Goal: Information Seeking & Learning: Find contact information

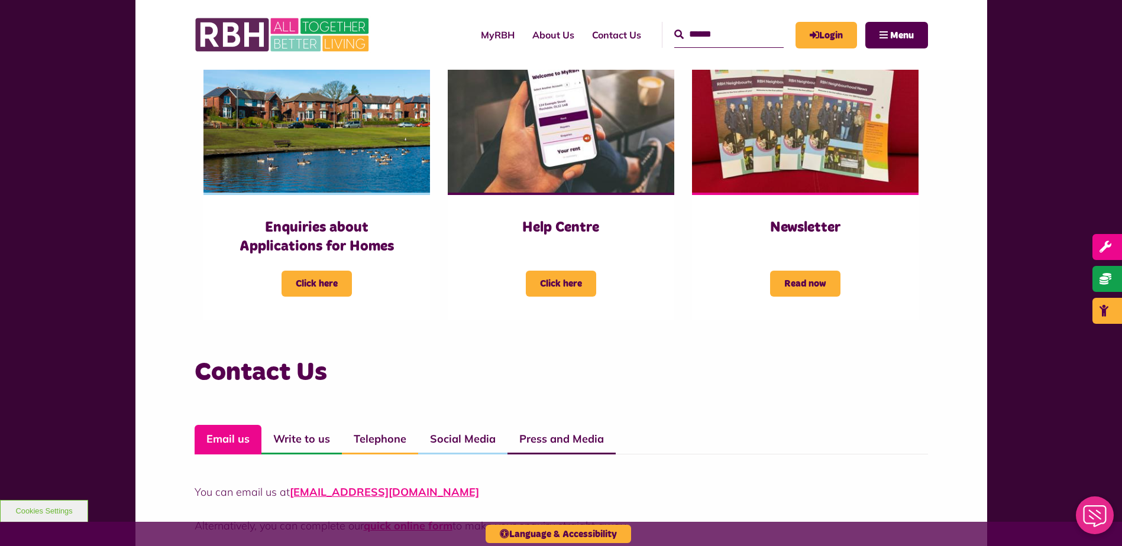
scroll to position [920, 0]
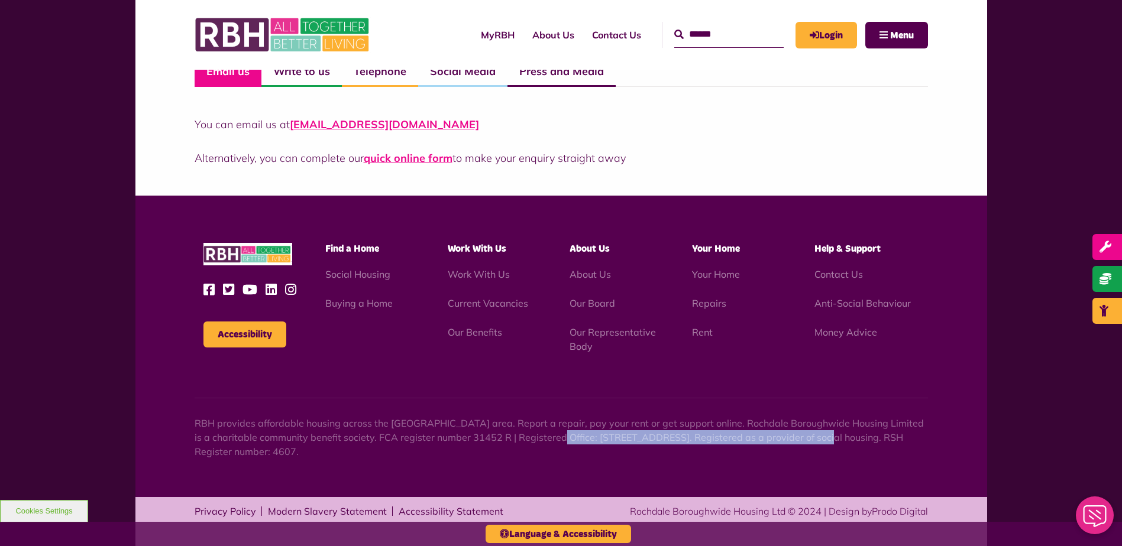
drag, startPoint x: 531, startPoint y: 438, endPoint x: 795, endPoint y: 434, distance: 263.8
click at [795, 434] on p "RBH provides affordable housing across the [GEOGRAPHIC_DATA] area. Report a rep…" at bounding box center [561, 437] width 733 height 43
copy p "[STREET_ADDRESS]"
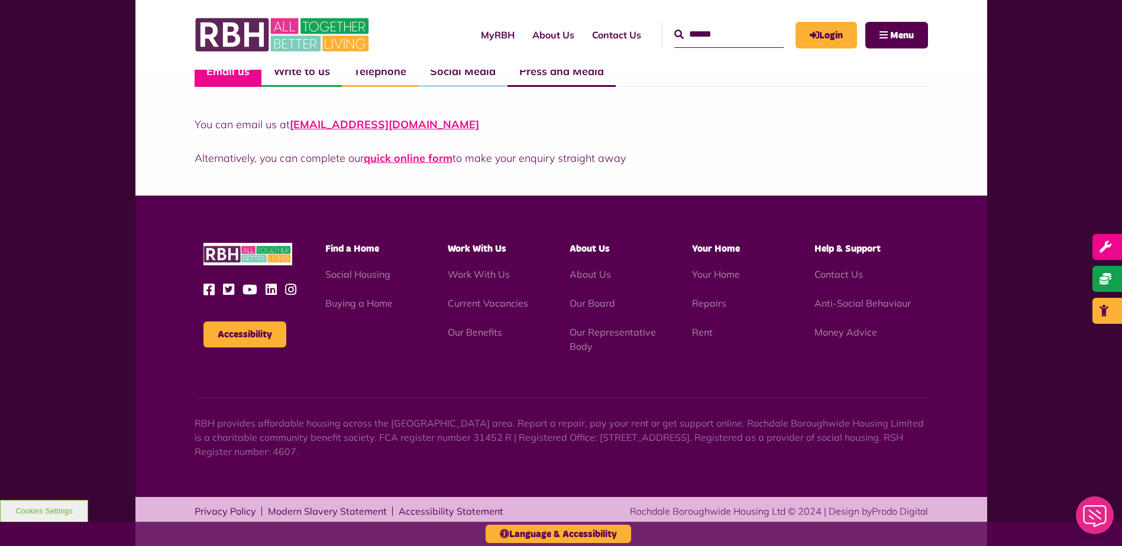
click at [716, 373] on div "Accessibility Find a Home" at bounding box center [561, 347] width 852 height 302
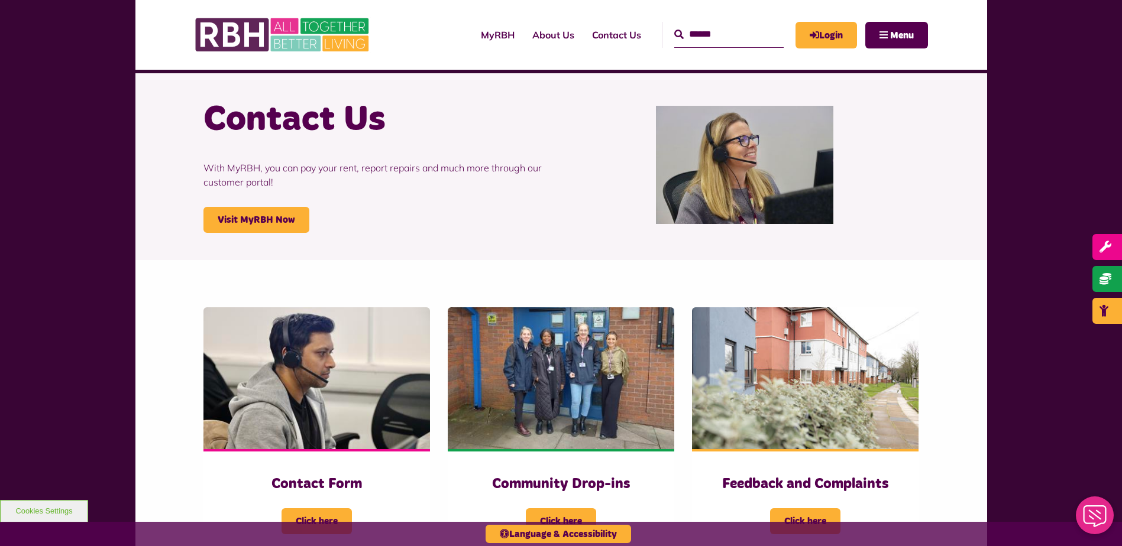
scroll to position [0, 0]
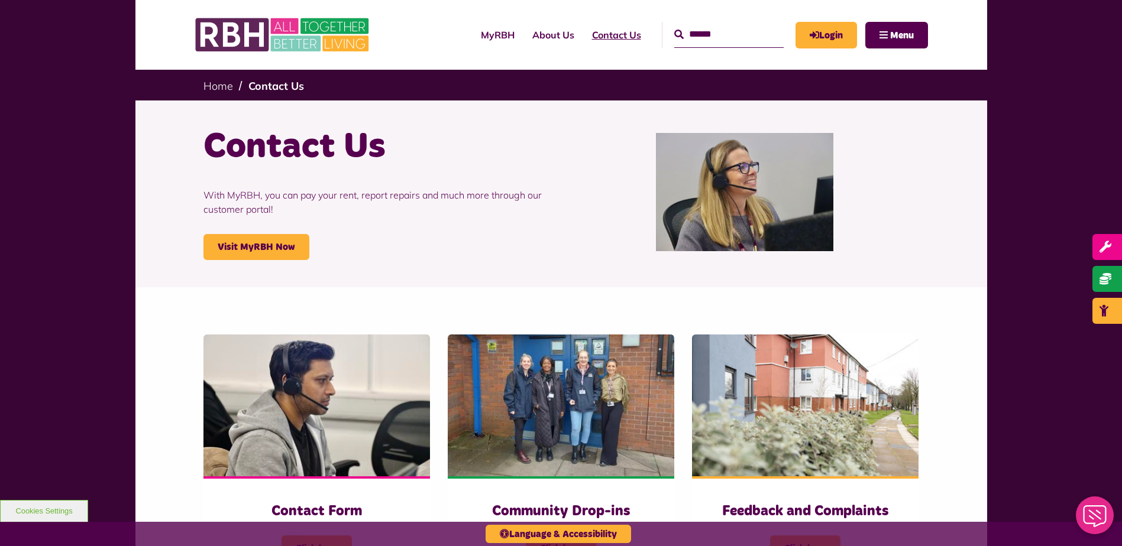
click at [600, 35] on link "Contact Us" at bounding box center [616, 35] width 67 height 32
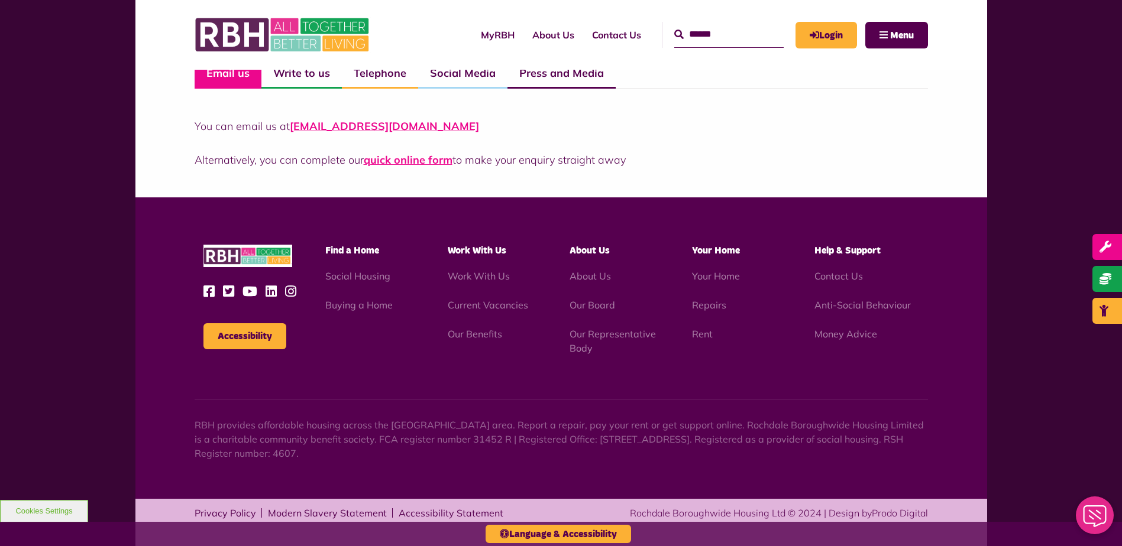
scroll to position [920, 0]
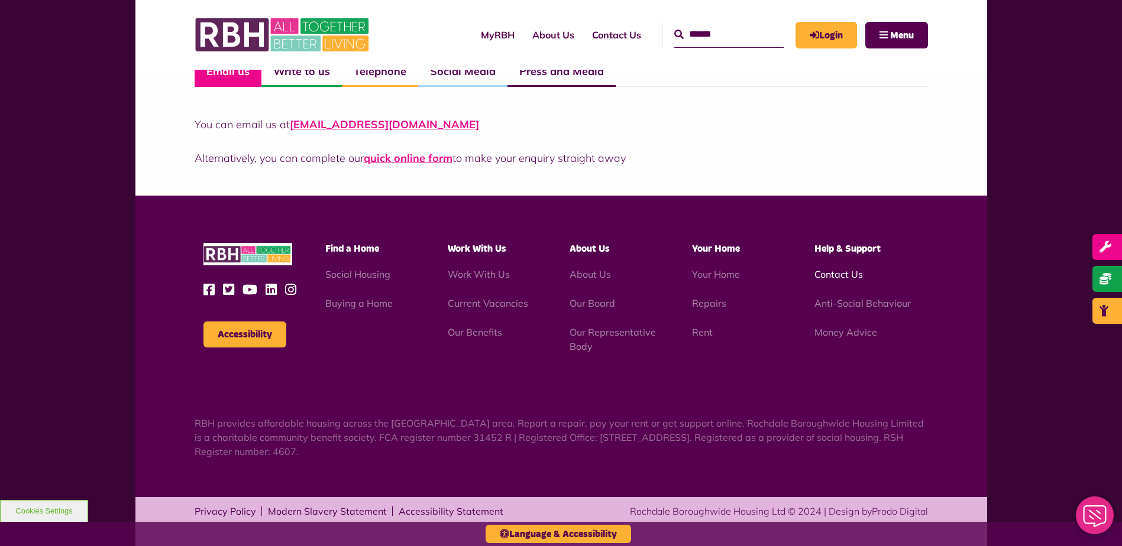
click at [828, 270] on link "Contact Us" at bounding box center [838, 274] width 48 height 12
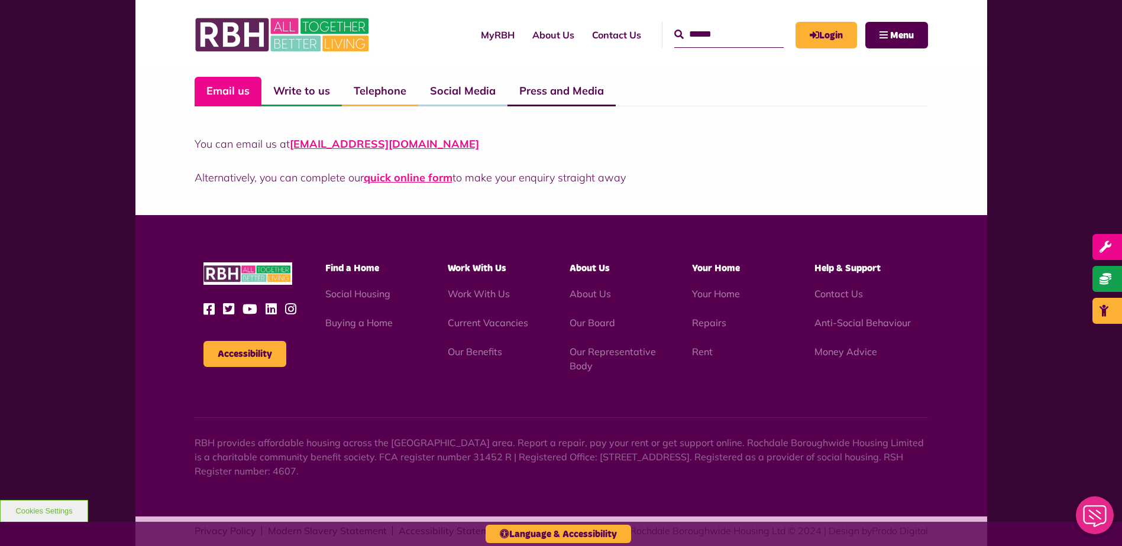
scroll to position [920, 0]
